Goal: Navigation & Orientation: Find specific page/section

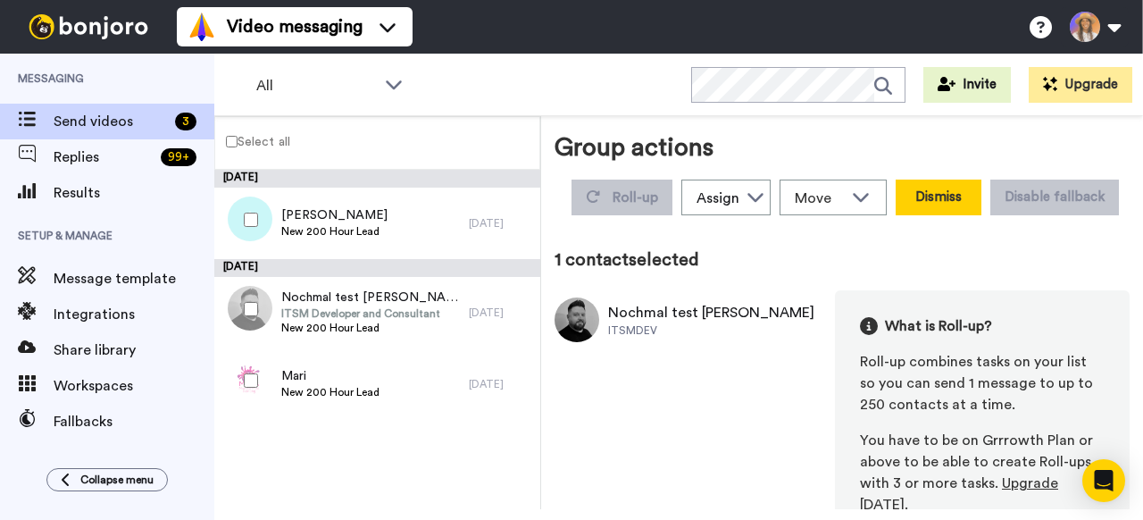
click at [941, 191] on button "Dismiss" at bounding box center [939, 198] width 86 height 36
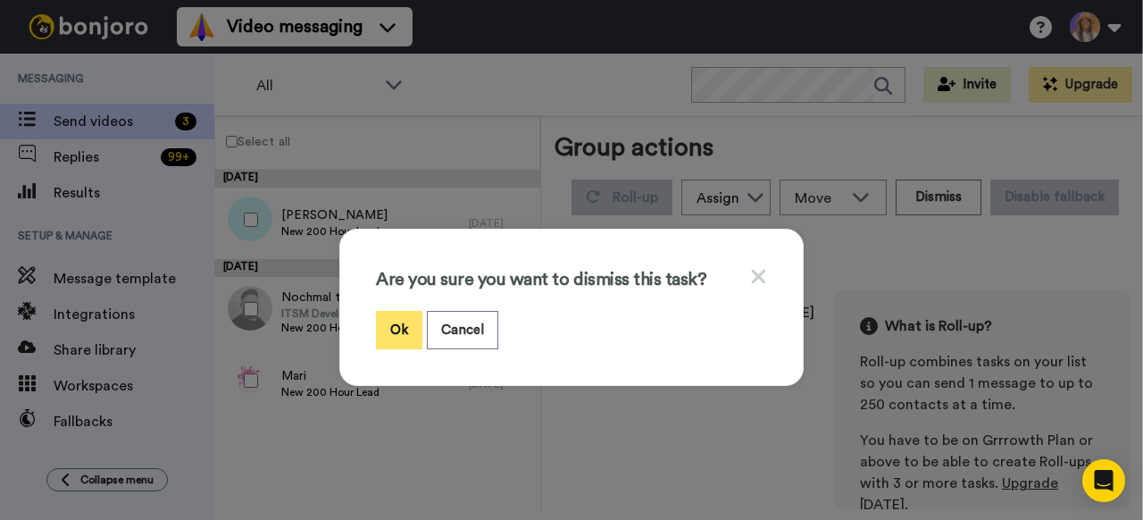
click at [415, 316] on button "Ok" at bounding box center [399, 330] width 46 height 38
